Goal: Task Accomplishment & Management: Manage account settings

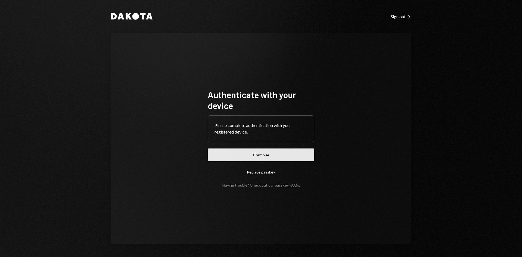
click at [251, 161] on button "Continue" at bounding box center [261, 154] width 107 height 13
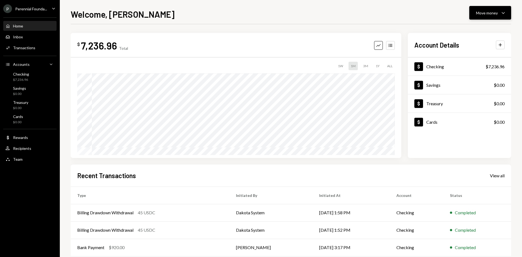
click at [504, 12] on icon "Caret Down" at bounding box center [503, 13] width 7 height 7
click at [406, 19] on div "Welcome, [PERSON_NAME] Move money Caret Down" at bounding box center [291, 14] width 440 height 12
click at [21, 163] on div "Team Team" at bounding box center [29, 159] width 49 height 9
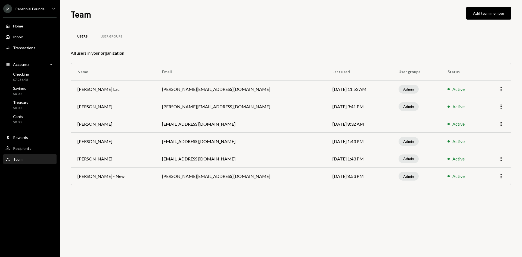
click at [468, 140] on div "Active" at bounding box center [461, 141] width 29 height 7
click at [407, 142] on div "Admin" at bounding box center [408, 141] width 20 height 9
click at [398, 140] on div "Admin" at bounding box center [408, 141] width 20 height 9
drag, startPoint x: 343, startPoint y: 140, endPoint x: 336, endPoint y: 141, distance: 7.1
click at [341, 141] on td "[DATE] 1:43 PM" at bounding box center [359, 141] width 66 height 17
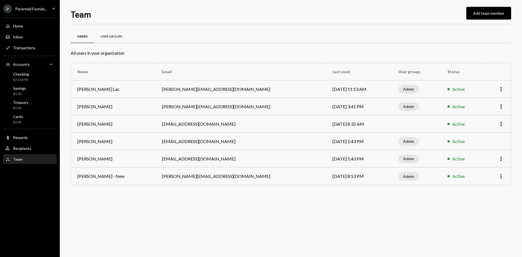
click at [113, 33] on div "User Groups" at bounding box center [111, 36] width 35 height 13
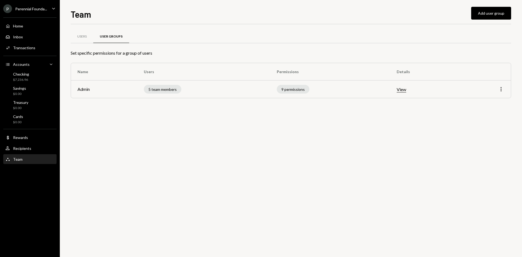
click at [500, 90] on icon "More" at bounding box center [501, 89] width 7 height 7
click at [488, 103] on div "Edit" at bounding box center [488, 101] width 27 height 10
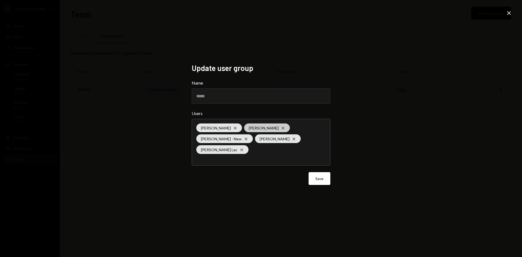
click at [246, 132] on div "[PERSON_NAME] Cross" at bounding box center [267, 127] width 46 height 9
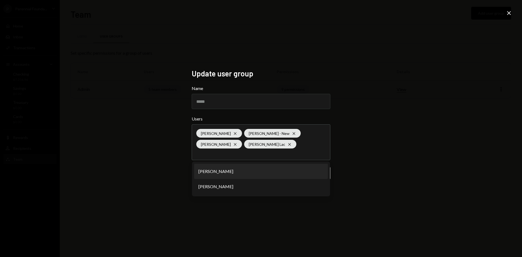
click at [382, 118] on div "Update user group Name ***** Users [PERSON_NAME] [PERSON_NAME] - New [PERSON_NA…" at bounding box center [261, 128] width 522 height 257
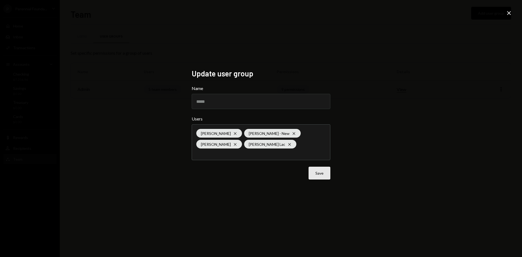
click at [319, 174] on button "Save" at bounding box center [319, 173] width 22 height 13
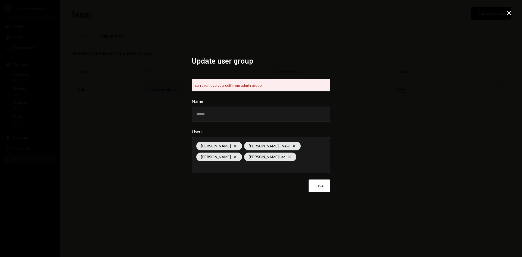
click at [506, 11] on icon "Close" at bounding box center [508, 13] width 7 height 7
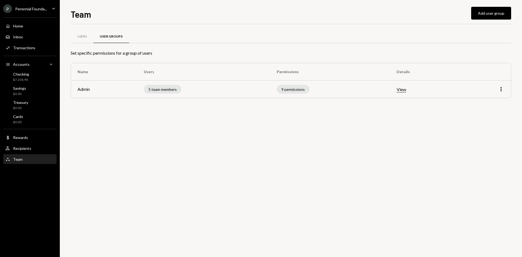
click at [297, 152] on div "Users User Groups Set specific permissions for a group of users Name Users Perm…" at bounding box center [291, 140] width 440 height 233
click at [87, 33] on div "Users" at bounding box center [82, 36] width 23 height 13
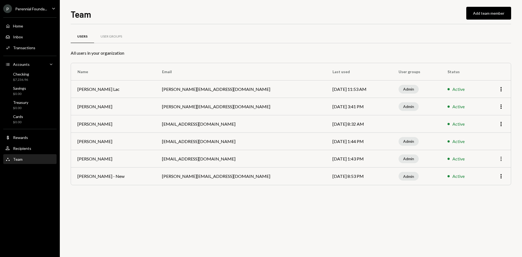
click at [502, 157] on icon "More" at bounding box center [501, 158] width 7 height 7
click at [491, 180] on div "Remove" at bounding box center [488, 180] width 27 height 10
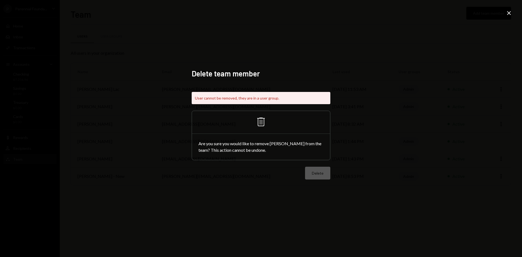
click at [246, 133] on div at bounding box center [261, 133] width 138 height 0
click at [504, 13] on div "Delete team member User cannot be removed, they are in a user group. Trash Are …" at bounding box center [261, 128] width 522 height 257
click at [508, 12] on icon at bounding box center [509, 13] width 4 height 4
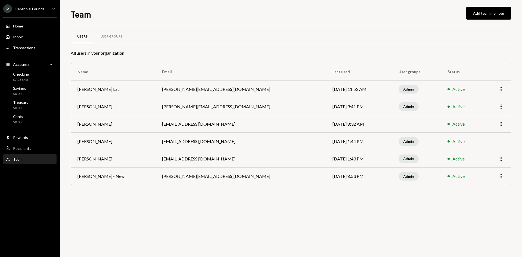
click at [42, 7] on div "Perennial Founda..." at bounding box center [31, 9] width 32 height 5
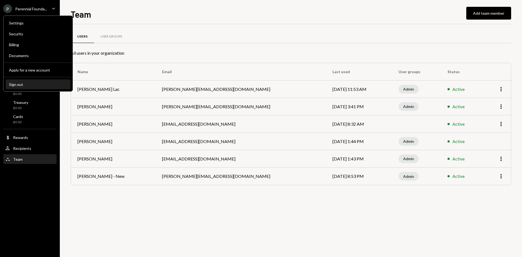
click at [41, 84] on div "Sign out" at bounding box center [38, 84] width 58 height 5
